Goal: Task Accomplishment & Management: Manage account settings

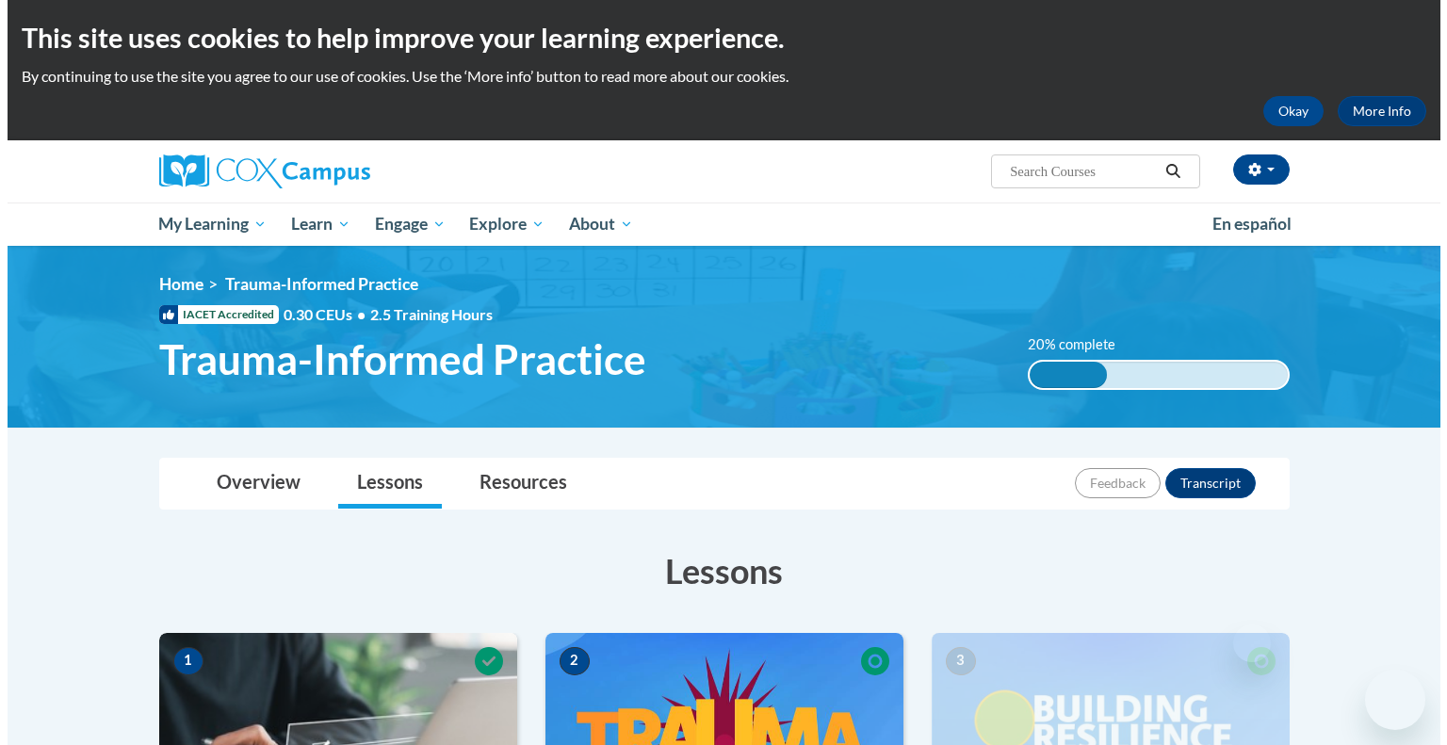
scroll to position [432, 0]
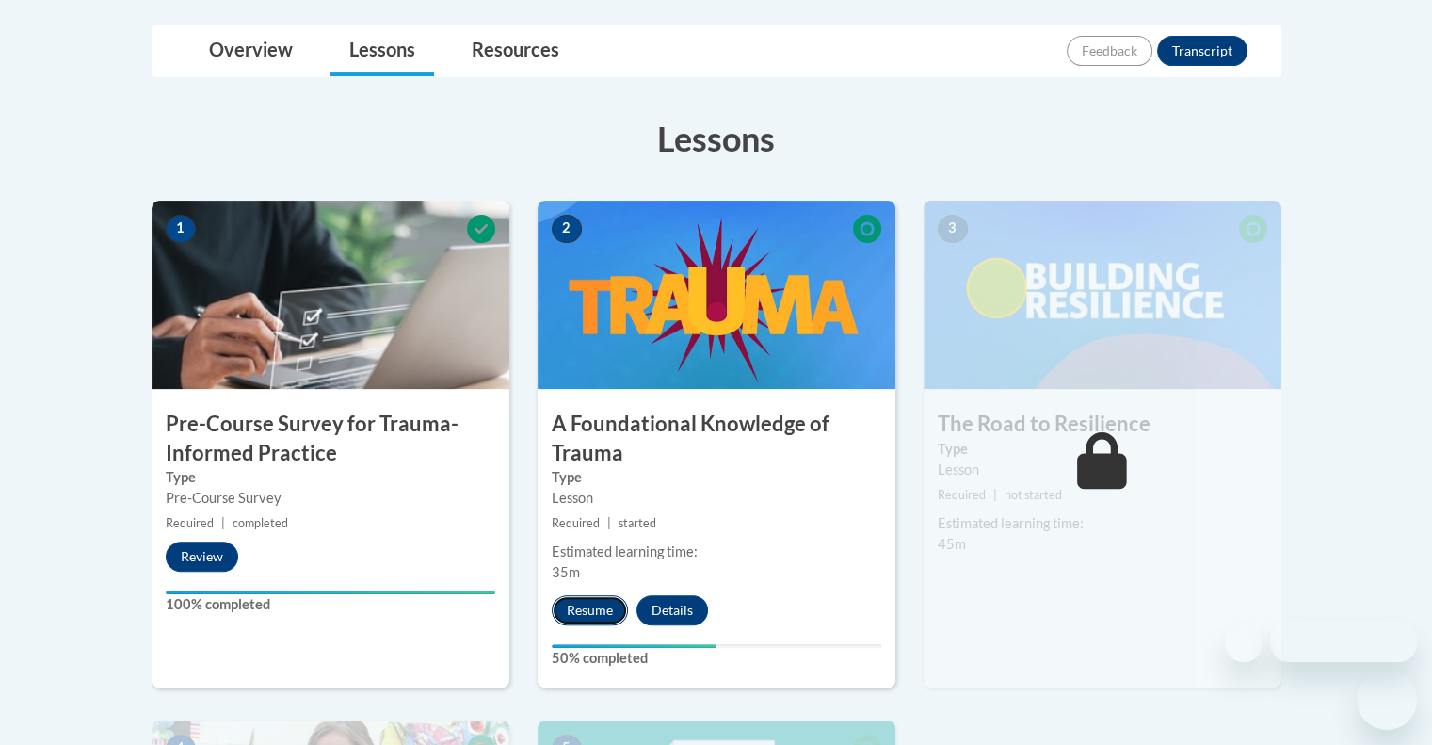
click at [587, 603] on button "Resume" at bounding box center [590, 610] width 76 height 30
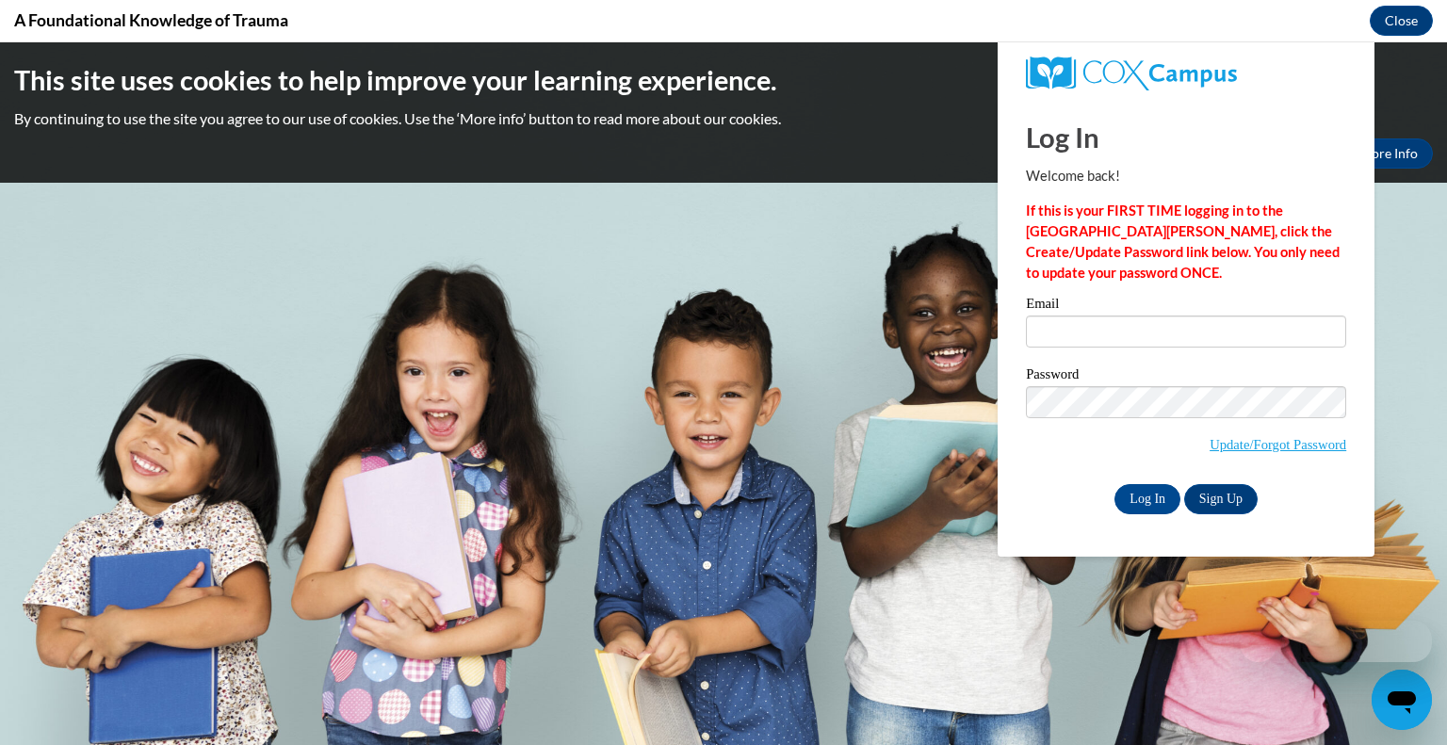
scroll to position [0, 0]
click at [1139, 503] on input "Log In" at bounding box center [1147, 499] width 66 height 30
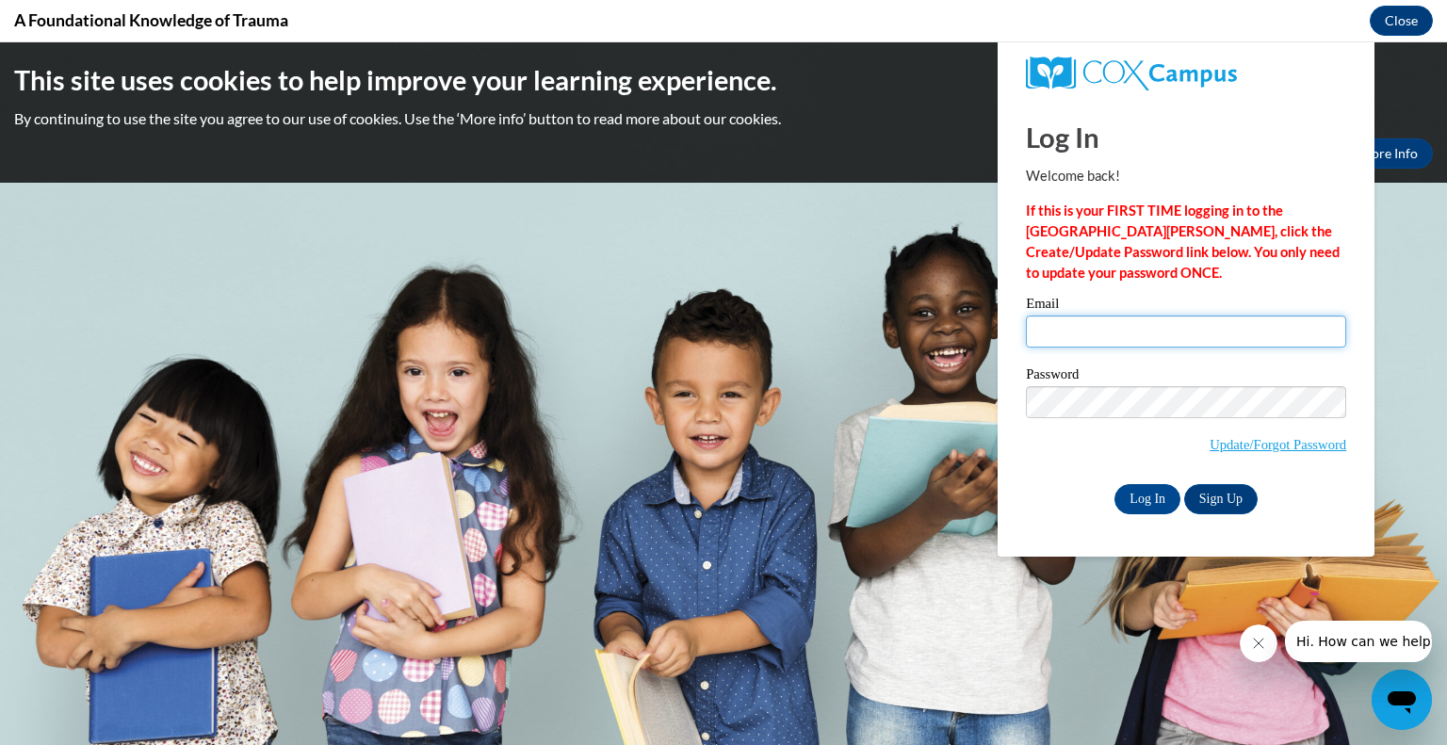
click at [1080, 328] on input "Email" at bounding box center [1186, 332] width 320 height 32
type input "[PERSON_NAME][EMAIL_ADDRESS][PERSON_NAME][PERSON_NAME][DOMAIN_NAME]"
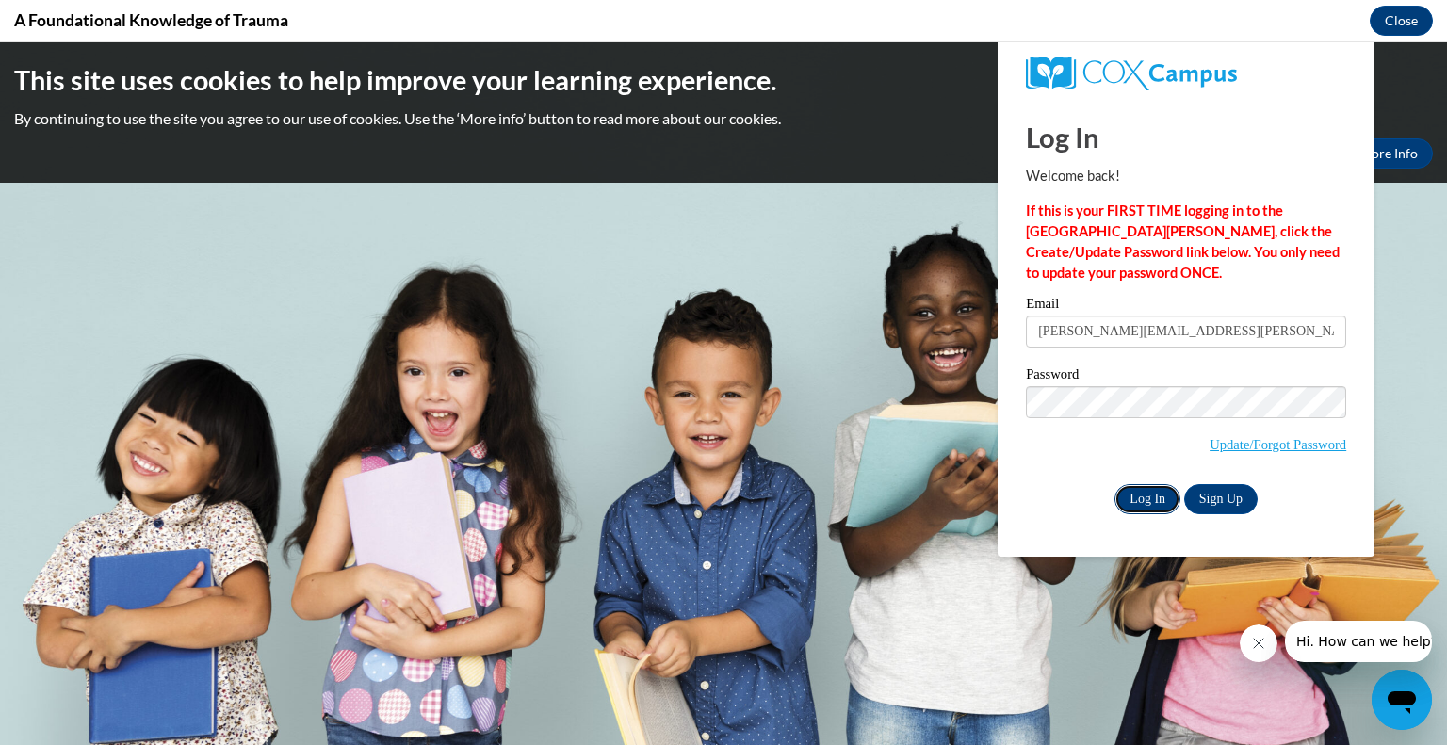
click at [1134, 494] on input "Log In" at bounding box center [1147, 499] width 66 height 30
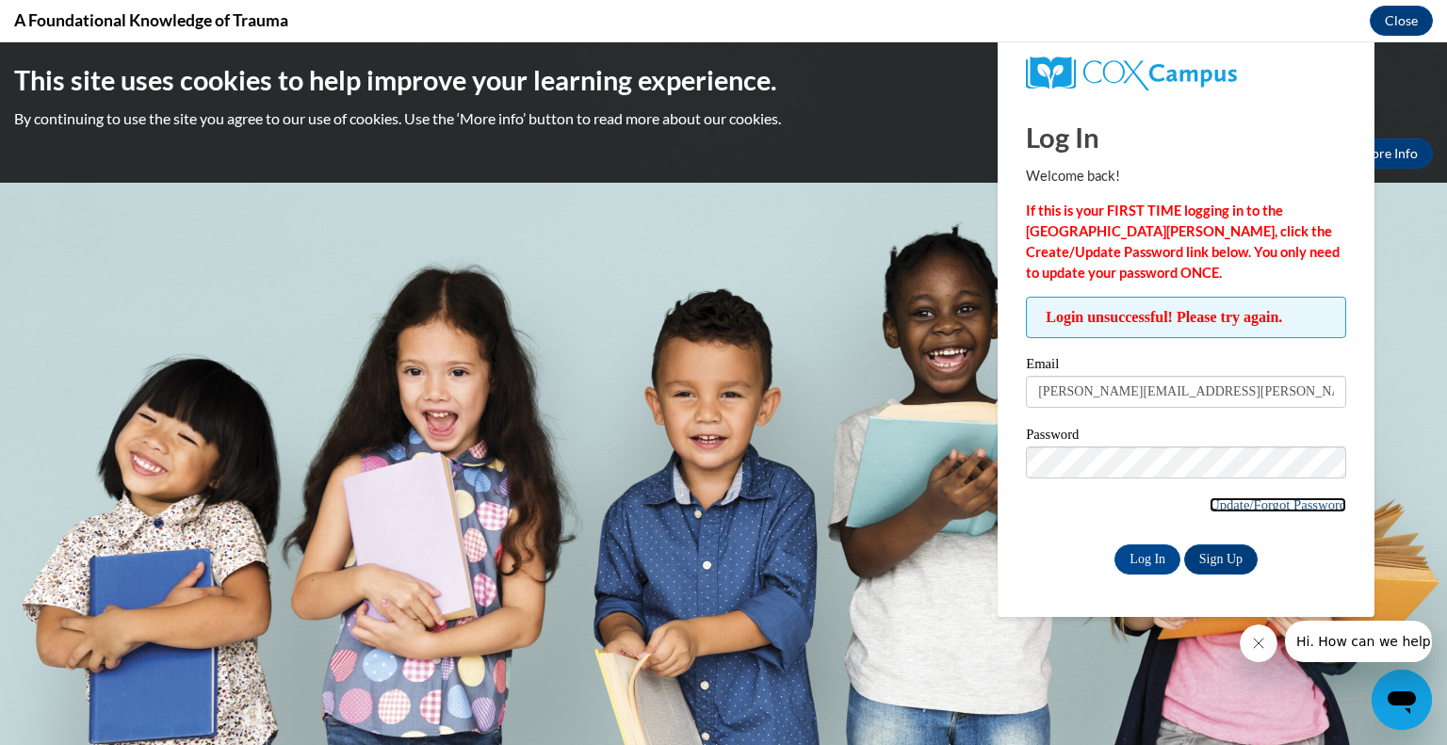
click at [1259, 504] on link "Update/Forgot Password" at bounding box center [1277, 504] width 137 height 15
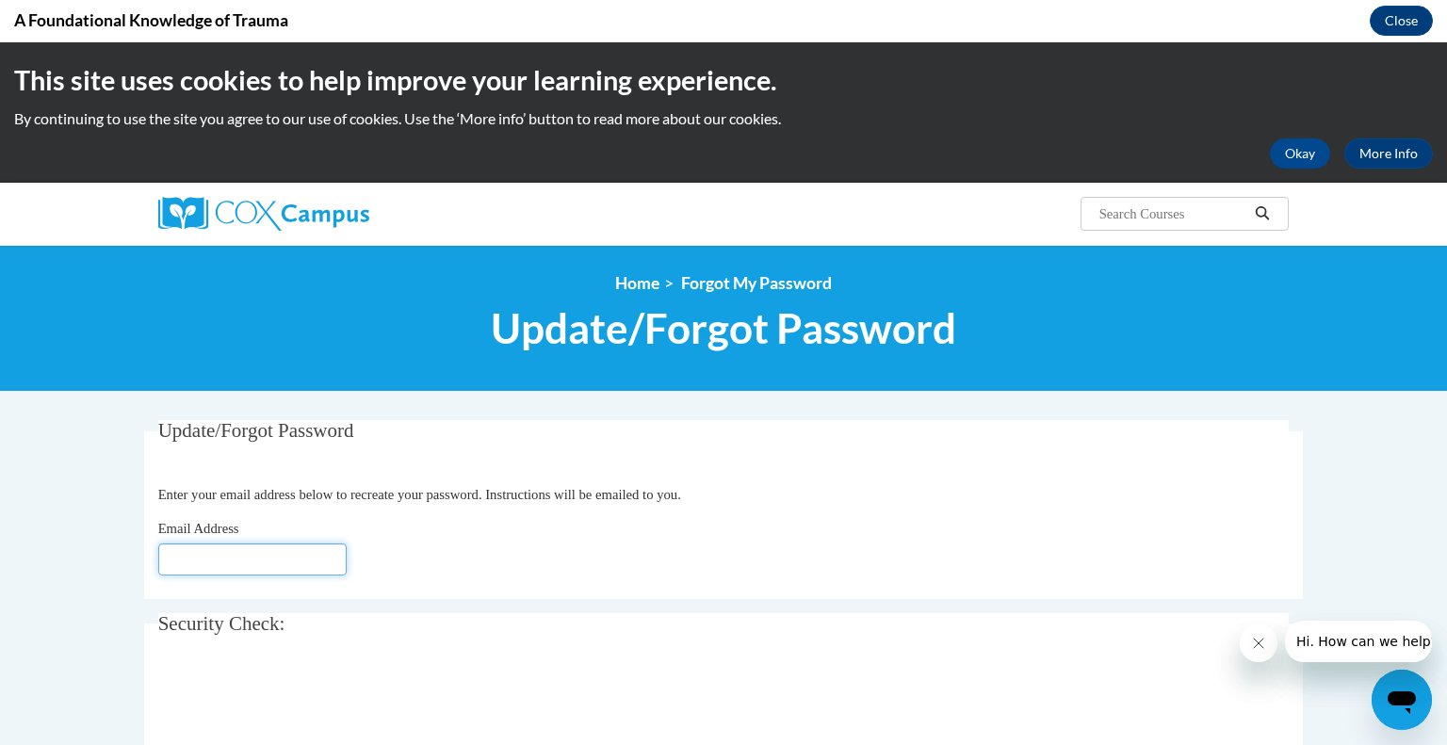
click at [204, 560] on input "Email Address" at bounding box center [252, 559] width 188 height 32
click at [329, 566] on input "[PERSON_NAME][EMAIL_ADDRESS][PERSON_NAME][PERSON_NAME][DOMAIN_NAME]" at bounding box center [252, 559] width 188 height 32
drag, startPoint x: 330, startPoint y: 552, endPoint x: 91, endPoint y: 534, distance: 238.9
click at [91, 534] on body "This site uses cookies to help improve your learning experience. By continuing …" at bounding box center [723, 666] width 1447 height 1249
click at [216, 558] on input "Cde.us" at bounding box center [252, 559] width 188 height 32
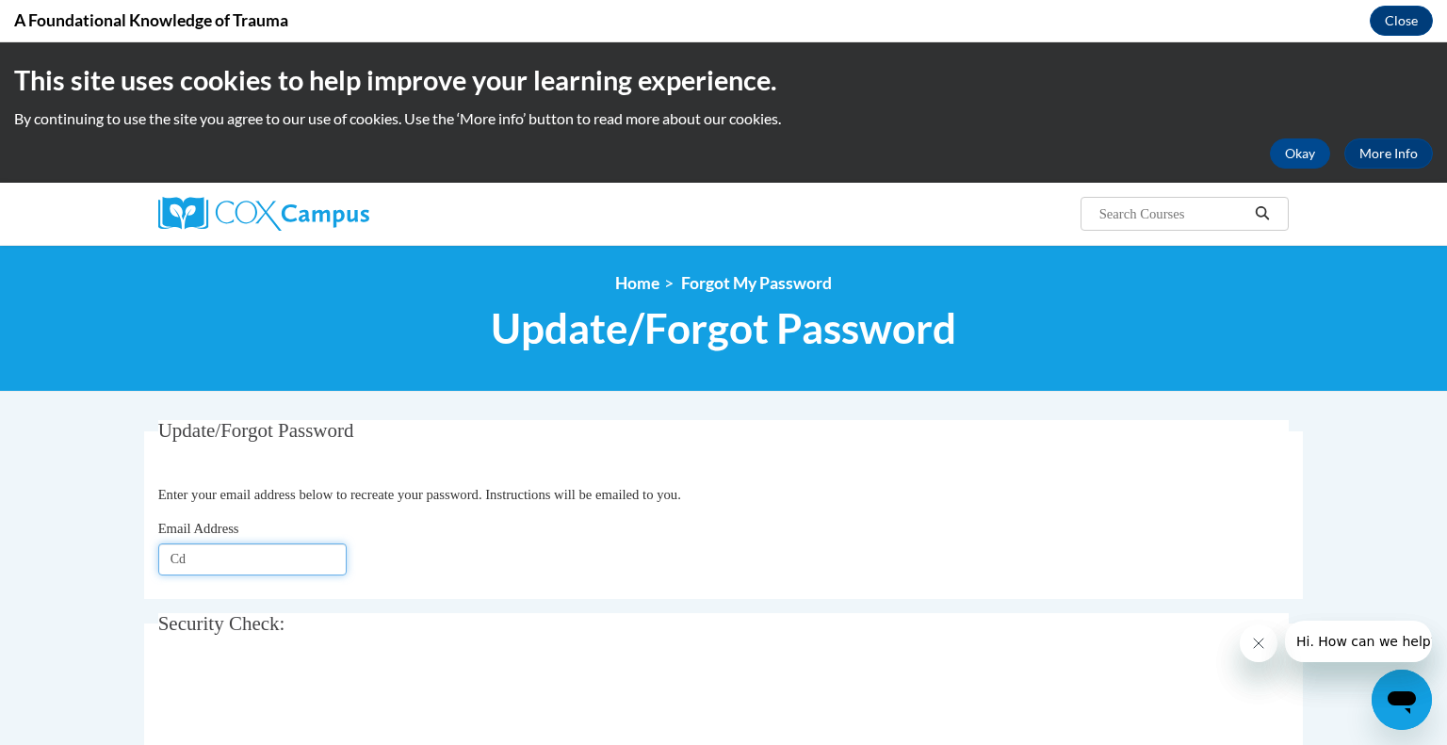
type input "C"
click at [216, 558] on input "Email Address" at bounding box center [252, 559] width 188 height 32
type input "[PERSON_NAME][EMAIL_ADDRESS][PERSON_NAME][PERSON_NAME][DOMAIN_NAME]"
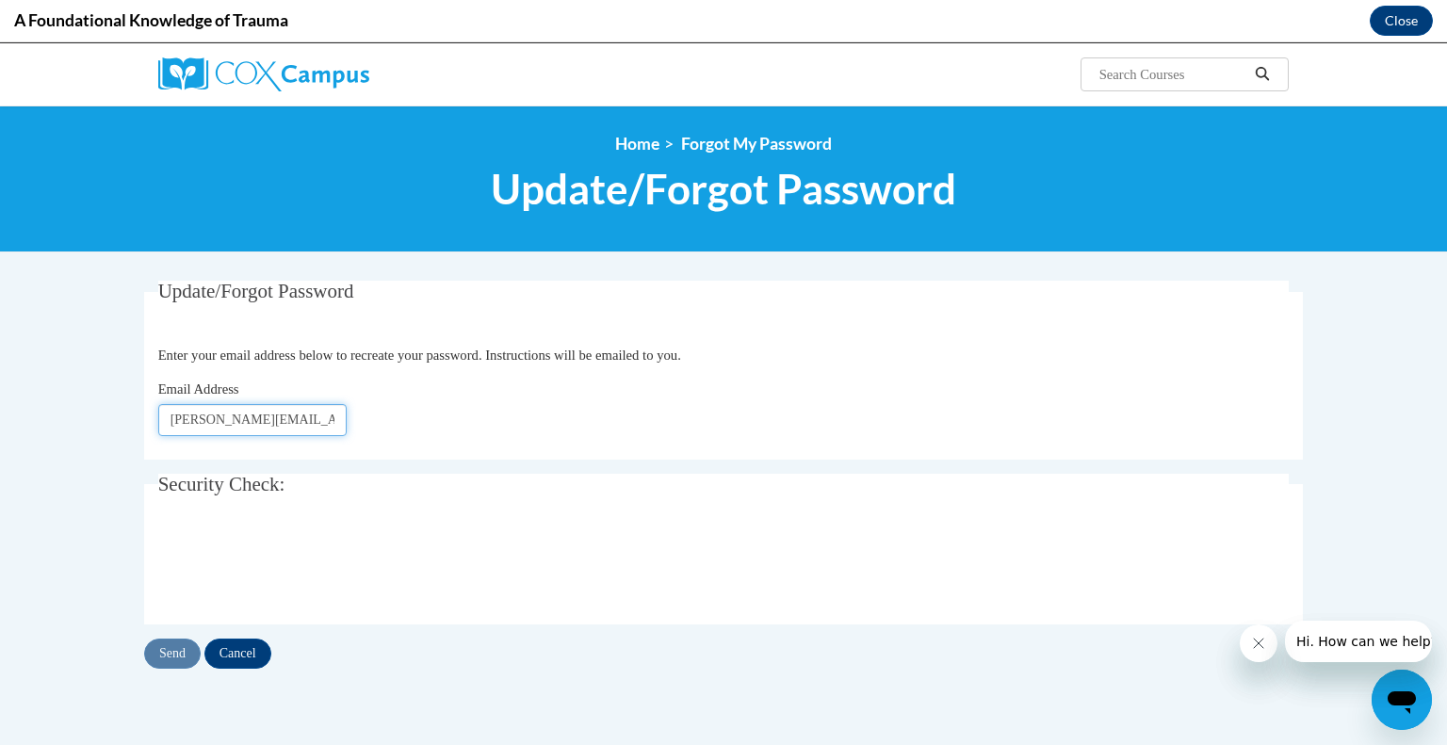
scroll to position [150, 0]
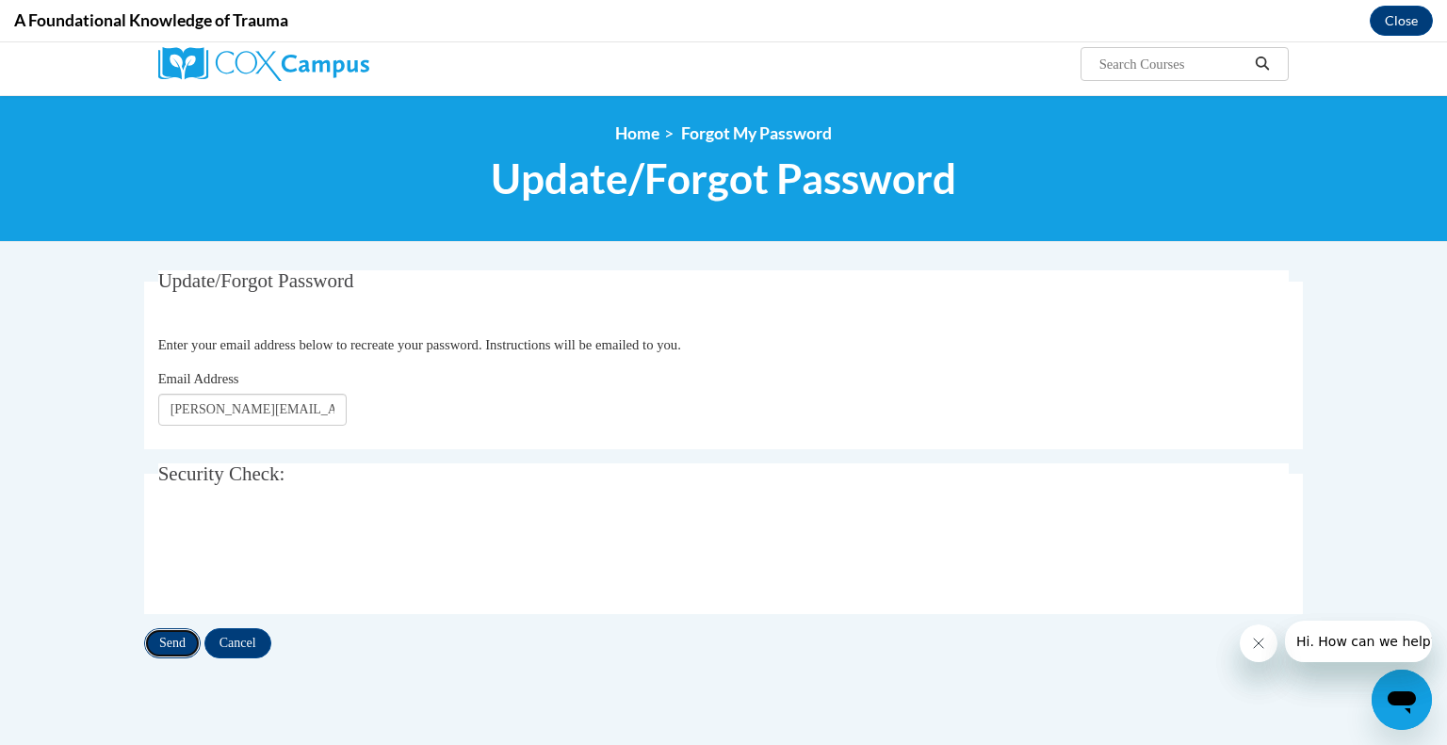
click at [160, 636] on input "Send" at bounding box center [172, 643] width 57 height 30
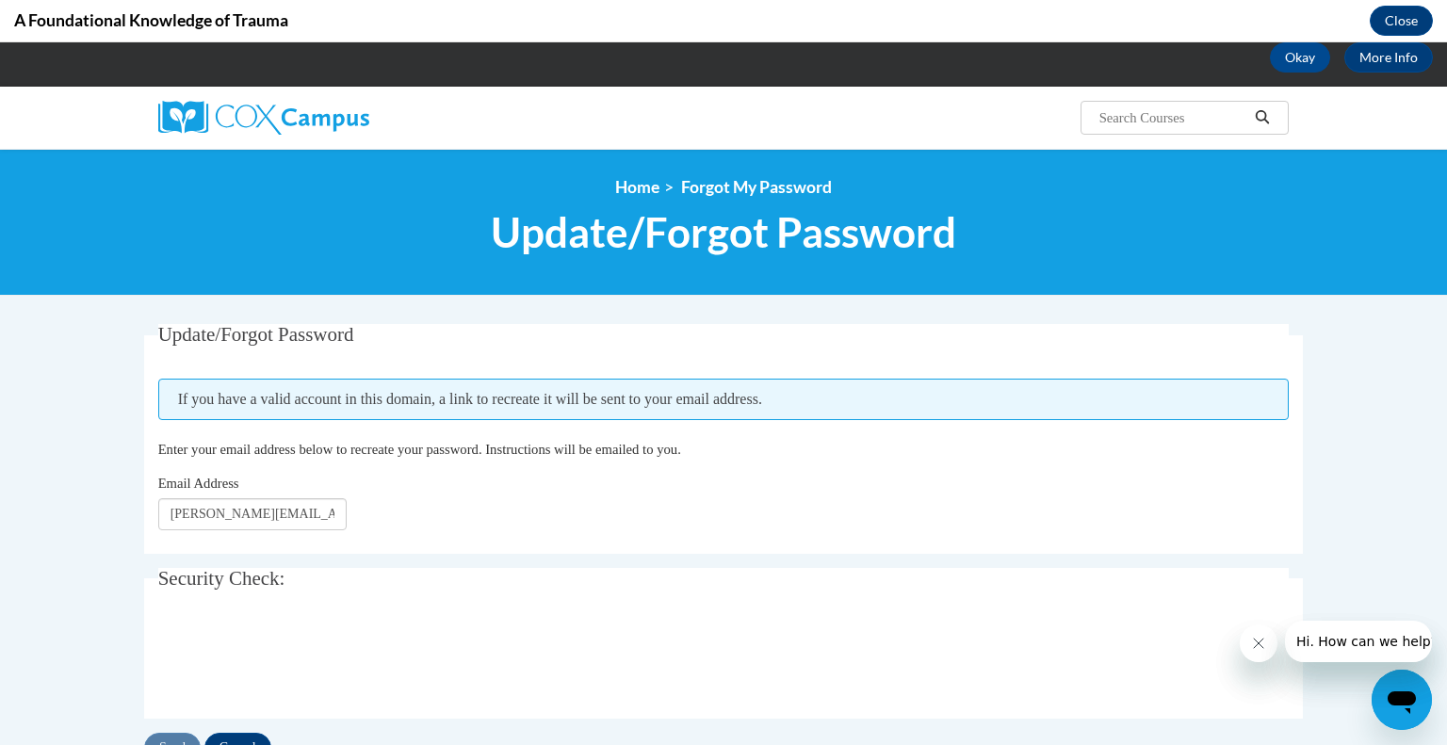
scroll to position [112, 0]
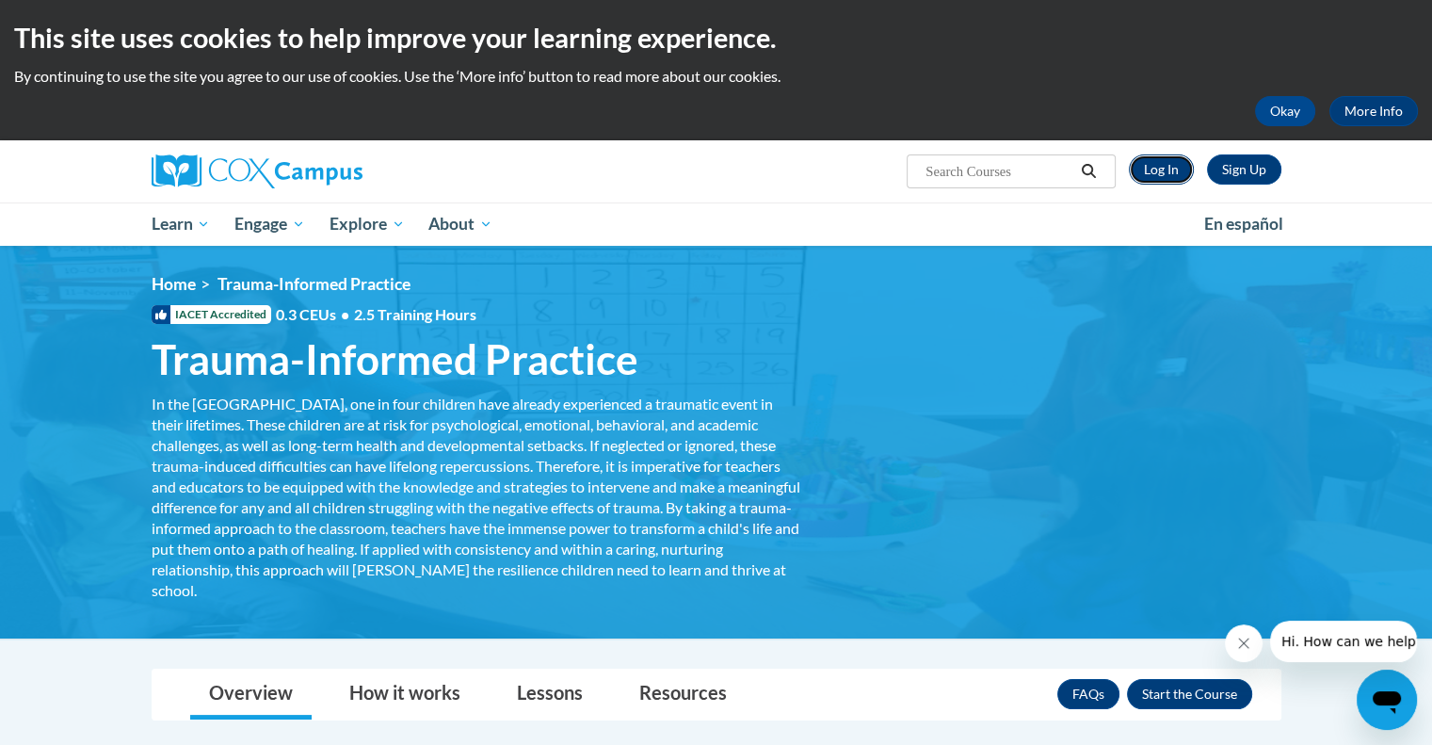
click at [1162, 171] on link "Log In" at bounding box center [1161, 169] width 65 height 30
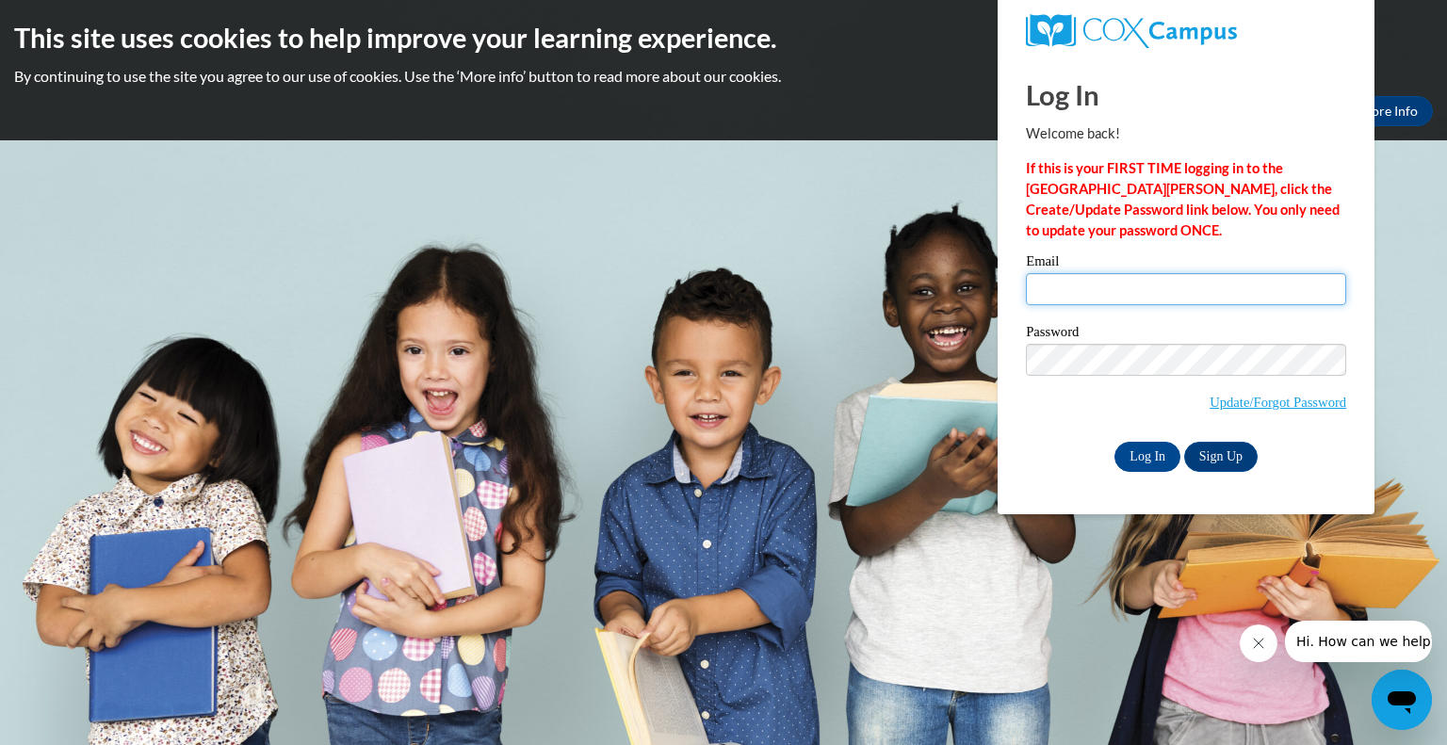
click at [1118, 284] on input "Email" at bounding box center [1186, 289] width 320 height 32
type input "[PERSON_NAME][EMAIL_ADDRESS][PERSON_NAME][PERSON_NAME][DOMAIN_NAME]"
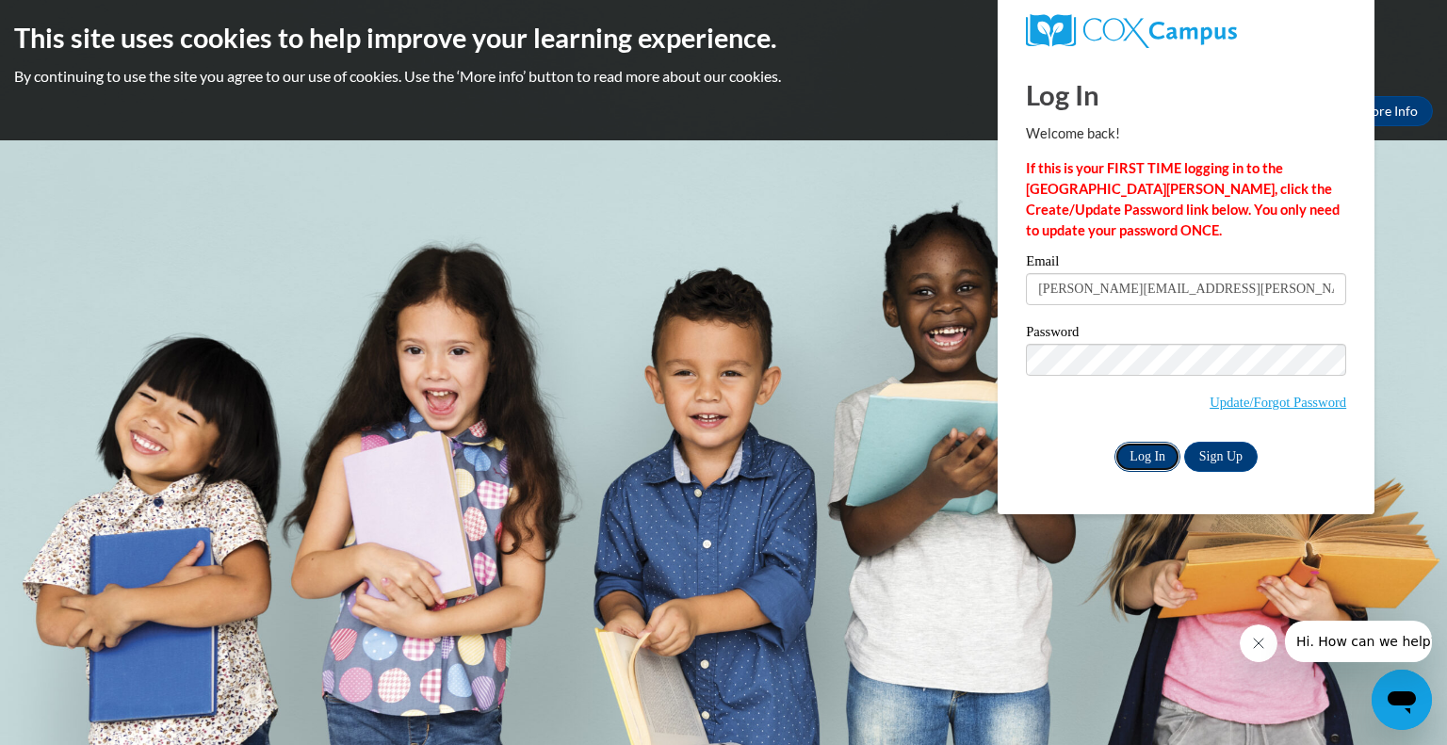
click at [1142, 452] on input "Log In" at bounding box center [1147, 457] width 66 height 30
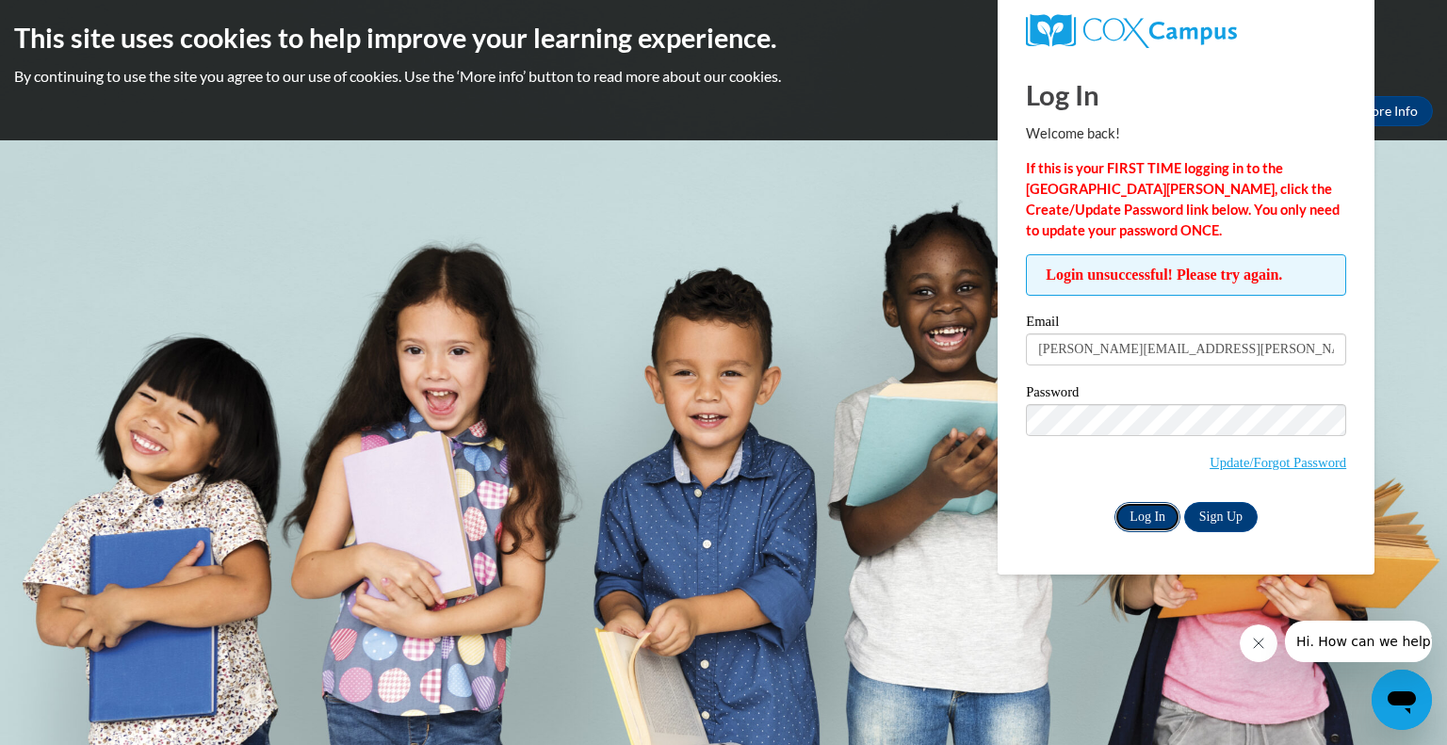
click at [1136, 510] on input "Log In" at bounding box center [1147, 517] width 66 height 30
